Goal: Task Accomplishment & Management: Manage account settings

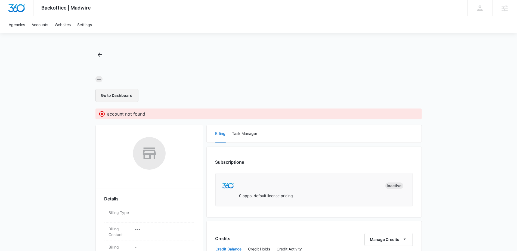
click at [117, 97] on button "Go to Dashboard" at bounding box center [117, 95] width 43 height 13
click at [116, 114] on p "account not found" at bounding box center [127, 114] width 38 height 7
click at [129, 94] on button "Go to Dashboard" at bounding box center [117, 95] width 43 height 13
click at [47, 9] on span "Backoffice | Madwire" at bounding box center [67, 8] width 50 height 6
click at [40, 24] on link "Accounts" at bounding box center [39, 24] width 23 height 17
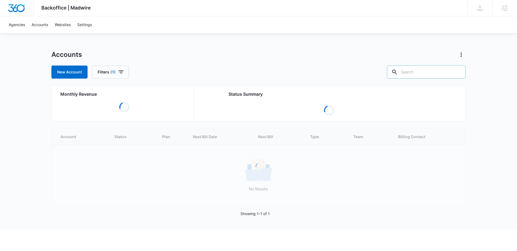
click at [449, 70] on input "text" at bounding box center [426, 72] width 79 height 13
paste input "M38049"
type input "M38049"
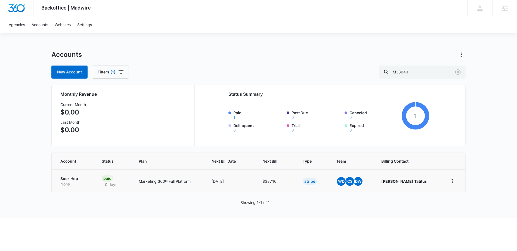
click at [64, 180] on p "Sock Hop" at bounding box center [74, 178] width 28 height 5
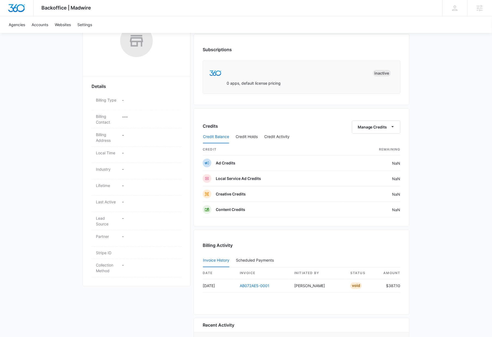
scroll to position [146, 0]
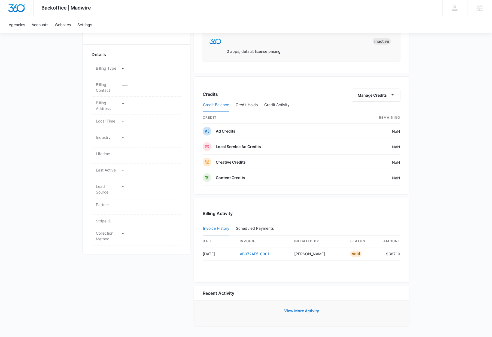
click at [306, 251] on button "View More Activity" at bounding box center [301, 311] width 46 height 13
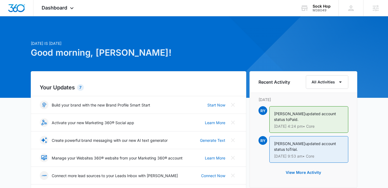
click at [64, 8] on span "Dashboard" at bounding box center [55, 8] width 26 height 6
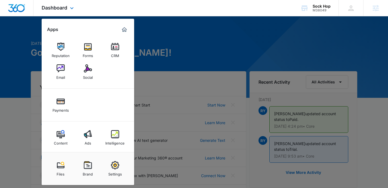
scroll to position [2, 0]
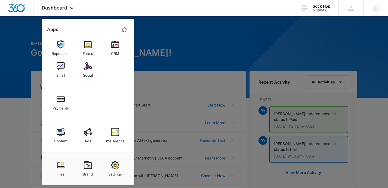
click at [210, 63] on div at bounding box center [194, 94] width 388 height 188
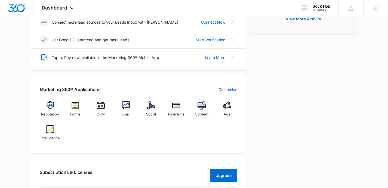
scroll to position [0, 0]
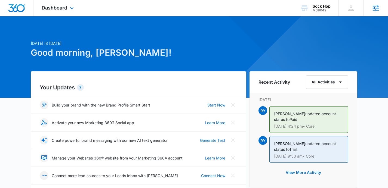
click at [374, 11] on icon at bounding box center [376, 8] width 8 height 8
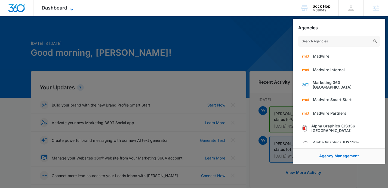
click at [63, 7] on span "Dashboard" at bounding box center [55, 8] width 26 height 6
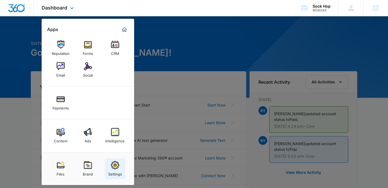
click at [119, 172] on div "Settings" at bounding box center [115, 173] width 14 height 7
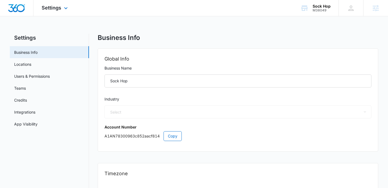
select select "33"
select select "US"
select select "America/Denver"
click at [33, 122] on link "App Visibility" at bounding box center [25, 124] width 23 height 6
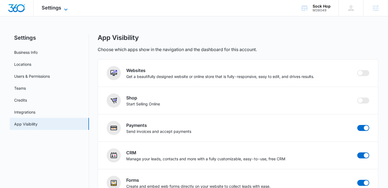
click at [57, 10] on span "Settings" at bounding box center [52, 8] width 20 height 6
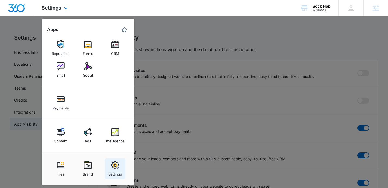
click at [116, 167] on img at bounding box center [115, 165] width 8 height 8
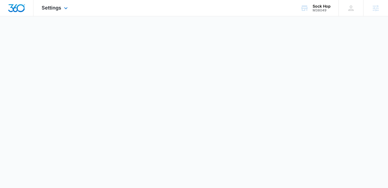
select select "33"
select select "US"
select select "America/Denver"
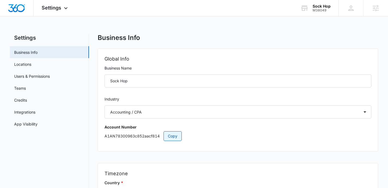
click at [171, 136] on span "Copy" at bounding box center [173, 136] width 10 height 6
click at [173, 137] on span "Copy" at bounding box center [173, 136] width 10 height 6
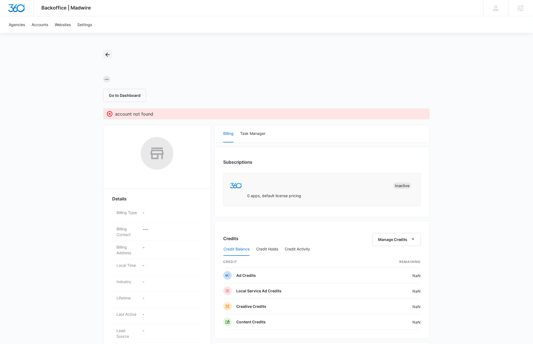
click at [107, 56] on icon "Back" at bounding box center [107, 55] width 4 height 4
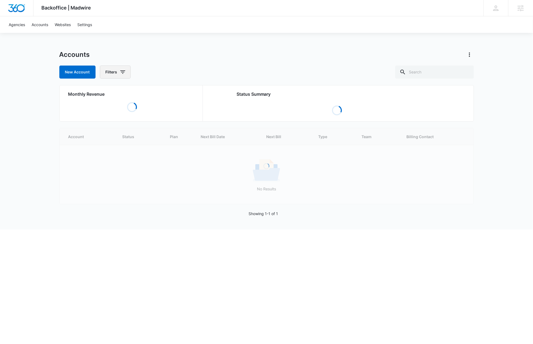
click at [124, 73] on icon "button" at bounding box center [123, 72] width 7 height 7
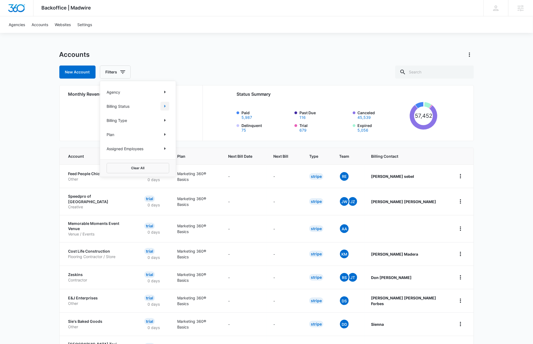
click at [164, 107] on icon "Show Billing Status filters" at bounding box center [165, 106] width 7 height 7
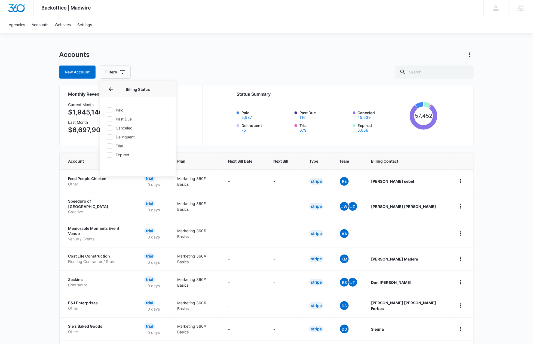
click at [111, 155] on icon at bounding box center [109, 155] width 5 height 5
click at [107, 155] on input "Expired" at bounding box center [107, 155] width 0 height 0
checkbox input "true"
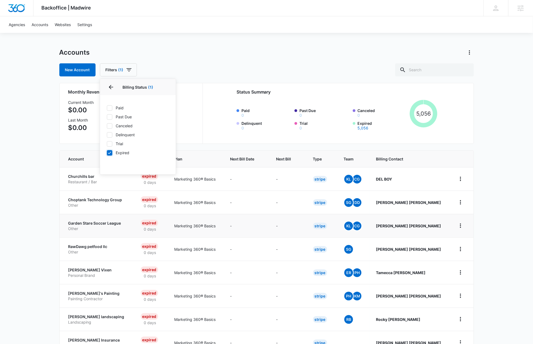
scroll to position [91, 0]
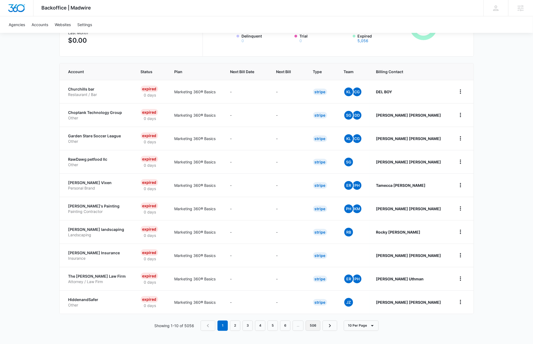
click at [314, 327] on link "506" at bounding box center [313, 326] width 15 height 10
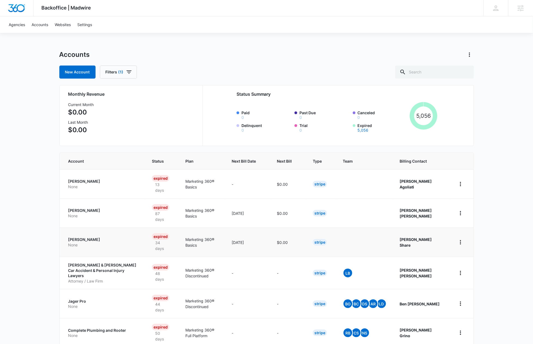
scroll to position [25, 0]
